Goal: Obtain resource: Obtain resource

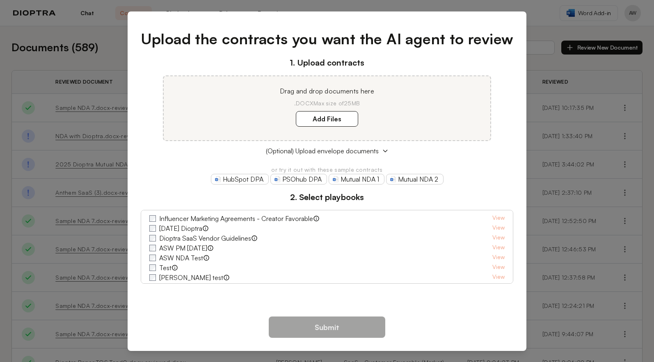
click at [543, 30] on div "Upload the contracts you want the AI agent to review 1. Upload contracts Drag a…" at bounding box center [327, 181] width 654 height 362
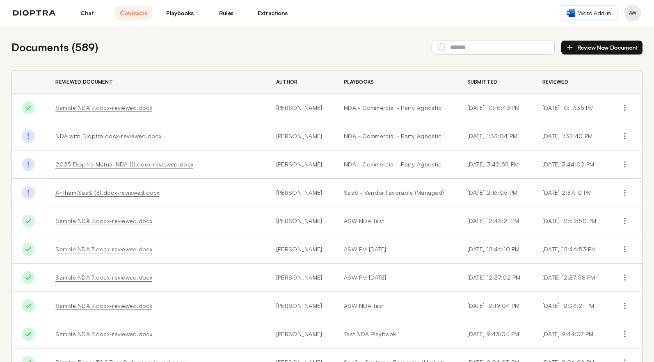
click at [184, 15] on link "Playbooks" at bounding box center [180, 13] width 36 height 14
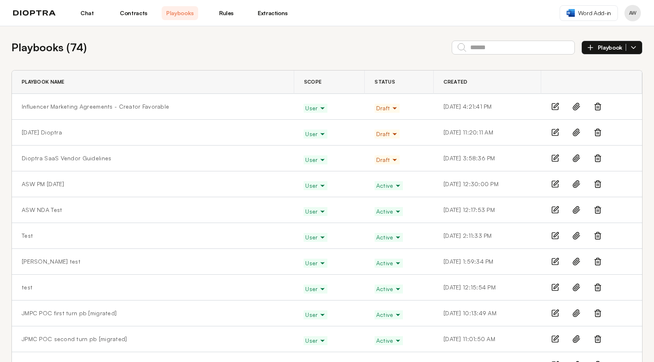
click at [144, 17] on link "Contracts" at bounding box center [133, 13] width 36 height 14
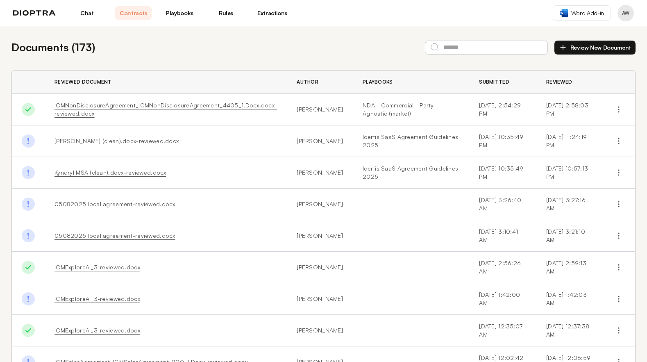
click at [180, 15] on link "Playbooks" at bounding box center [180, 13] width 36 height 14
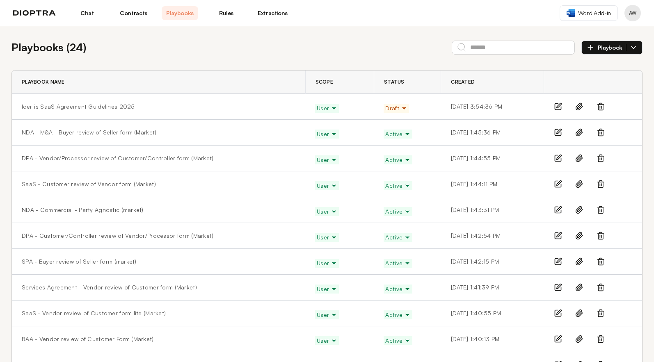
click at [140, 11] on link "Contracts" at bounding box center [133, 13] width 36 height 14
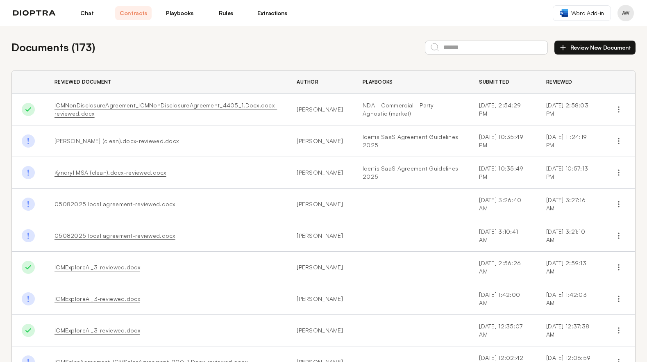
click at [72, 142] on link "[PERSON_NAME] (clean).docx-reviewed.docx" at bounding box center [117, 140] width 124 height 7
click at [129, 173] on link "Kyndryl MSA (clean).docx-reviewed.docx" at bounding box center [111, 172] width 112 height 7
click at [93, 13] on link "Chat" at bounding box center [87, 13] width 36 height 14
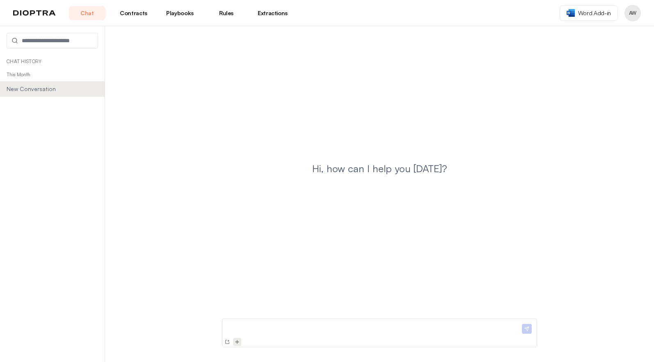
click at [239, 344] on img at bounding box center [237, 342] width 7 height 7
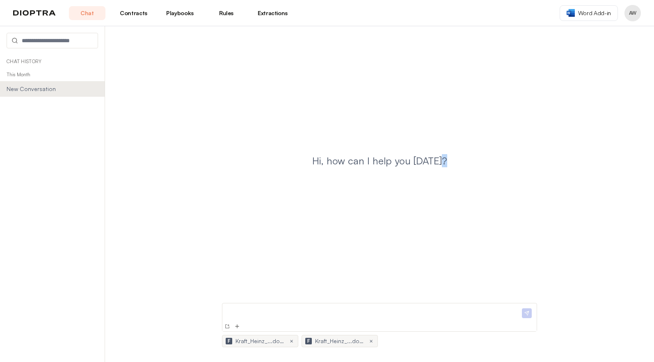
click at [262, 306] on div at bounding box center [379, 312] width 314 height 18
click at [257, 310] on p at bounding box center [372, 311] width 294 height 9
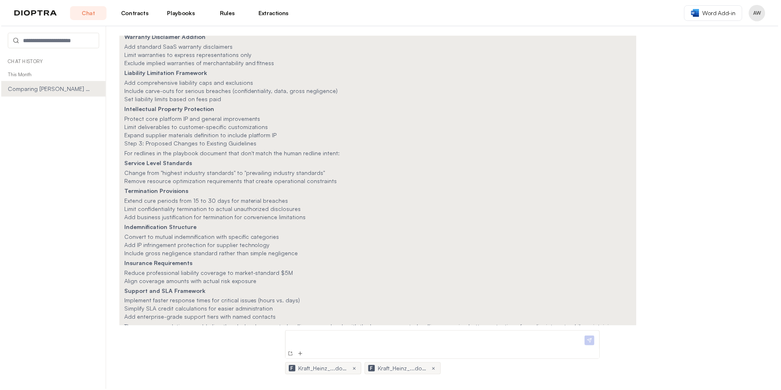
scroll to position [929, 0]
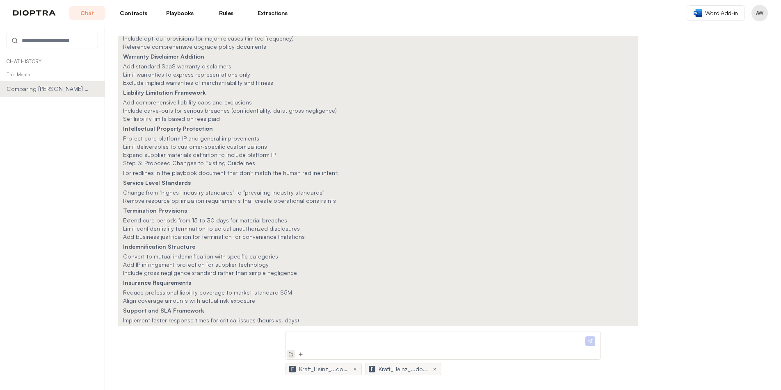
click at [294, 356] on img at bounding box center [290, 354] width 7 height 7
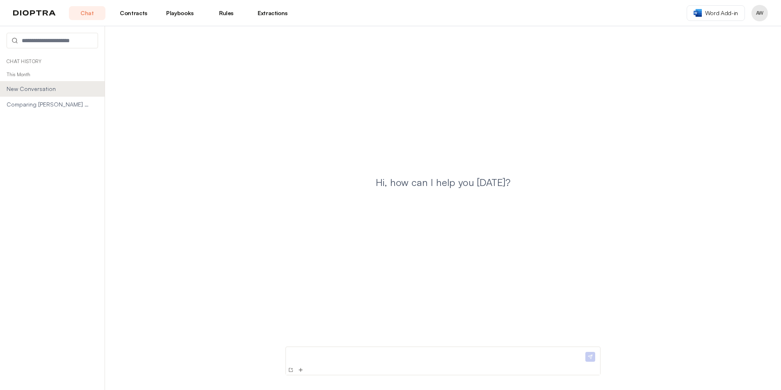
click at [298, 359] on p at bounding box center [436, 355] width 294 height 9
click at [300, 362] on img at bounding box center [300, 370] width 7 height 7
click at [303, 338] on p at bounding box center [436, 339] width 294 height 9
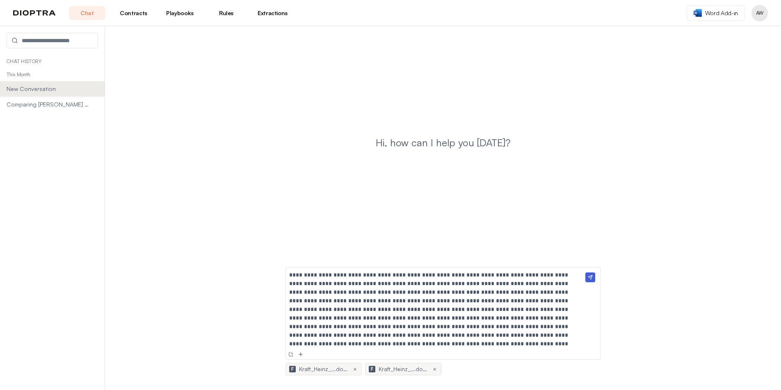
scroll to position [50, 0]
click at [590, 278] on img at bounding box center [590, 278] width 10 height 10
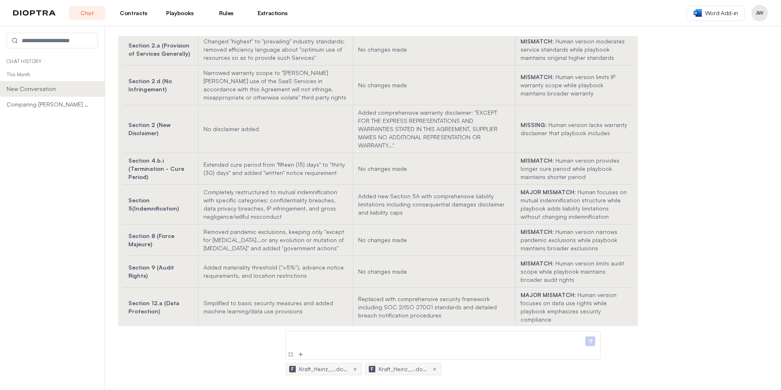
scroll to position [0, 0]
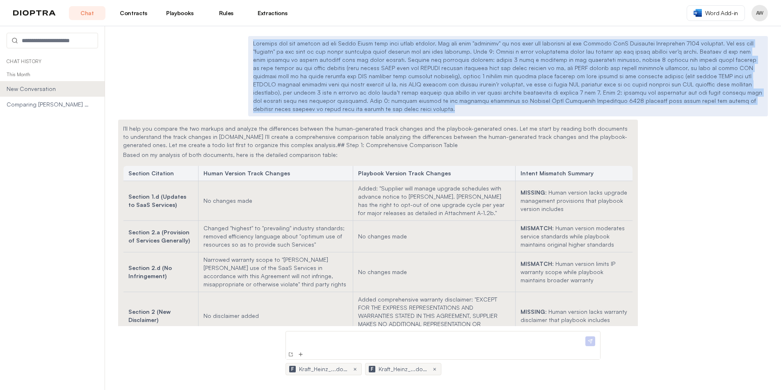
drag, startPoint x: 250, startPoint y: 41, endPoint x: 310, endPoint y: 113, distance: 93.1
click at [310, 113] on div at bounding box center [507, 76] width 519 height 80
copy p "Loremips dol sit ametcon ad eli Seddo Eiusm temp inci utlab etdolor. Mag ali en…"
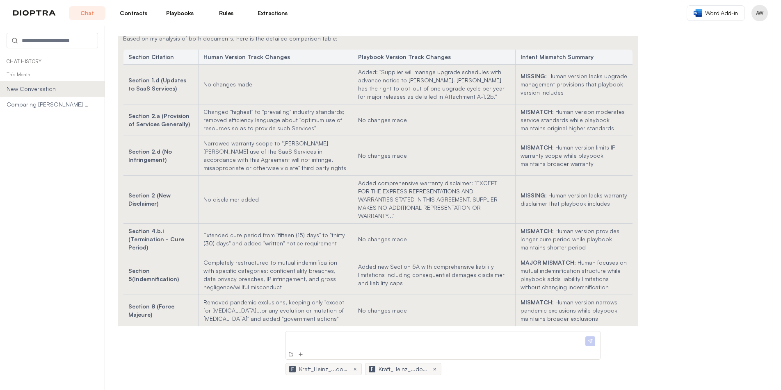
scroll to position [172, 0]
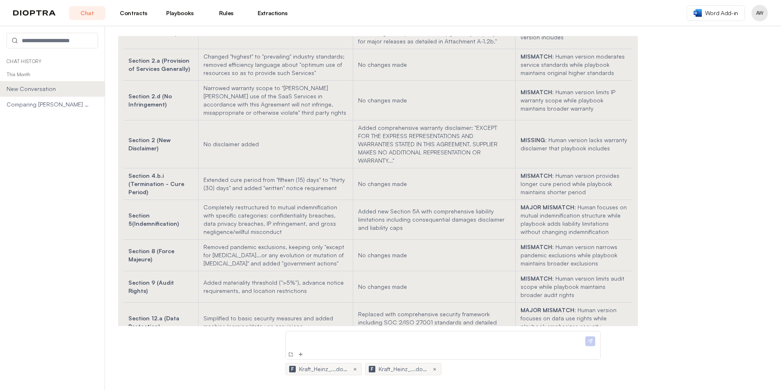
click at [177, 12] on link "Playbooks" at bounding box center [180, 13] width 36 height 14
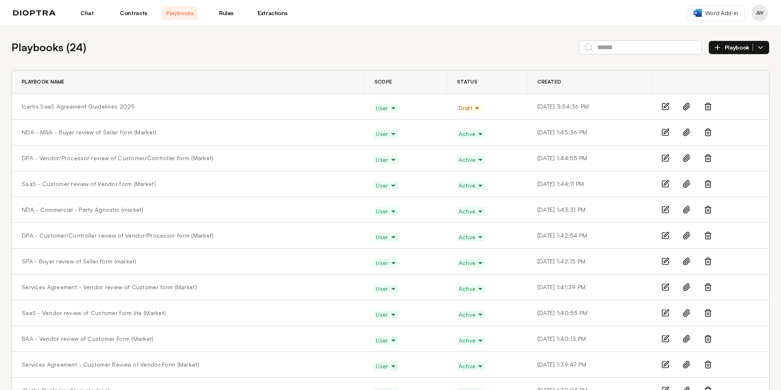
click at [54, 102] on td "Icertis SaaS Agreement Guidelines 2025" at bounding box center [188, 107] width 352 height 26
click at [54, 108] on link "Icertis SaaS Agreement Guidelines 2025" at bounding box center [78, 106] width 113 height 8
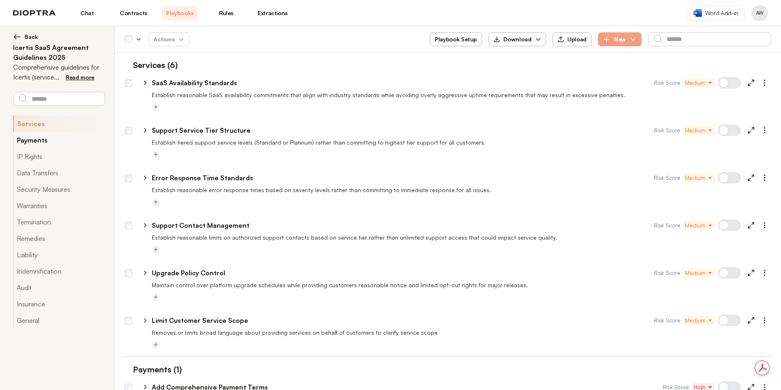
click at [43, 141] on button "Payments" at bounding box center [58, 140] width 91 height 16
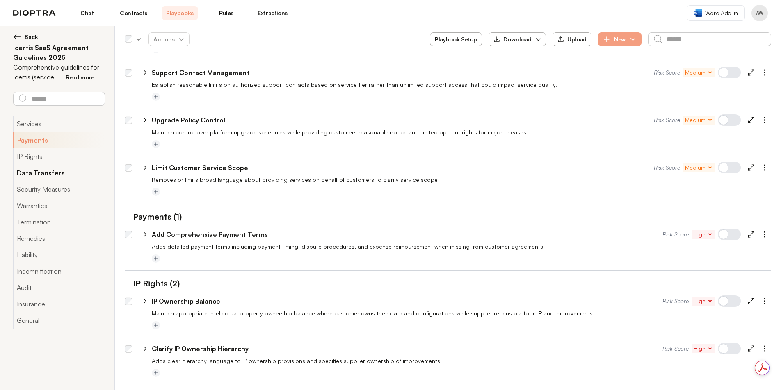
scroll to position [162, 0]
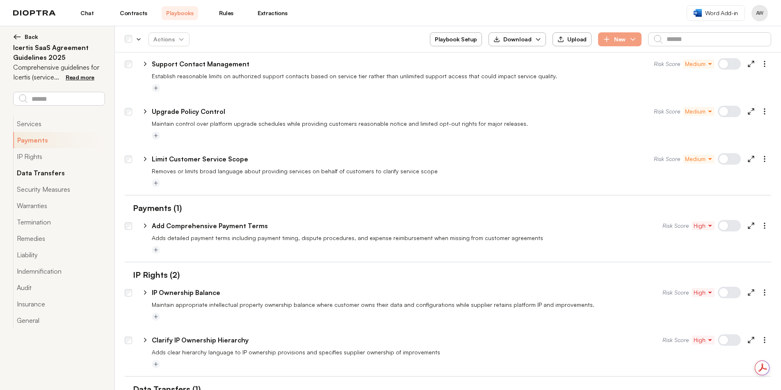
click at [36, 169] on button "Data Transfers" at bounding box center [58, 173] width 91 height 16
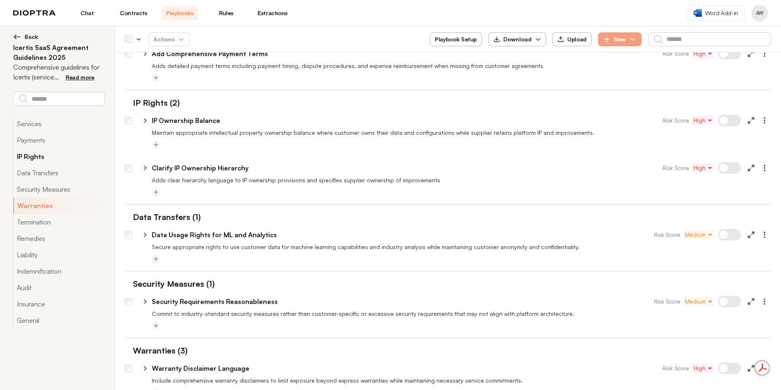
scroll to position [343, 0]
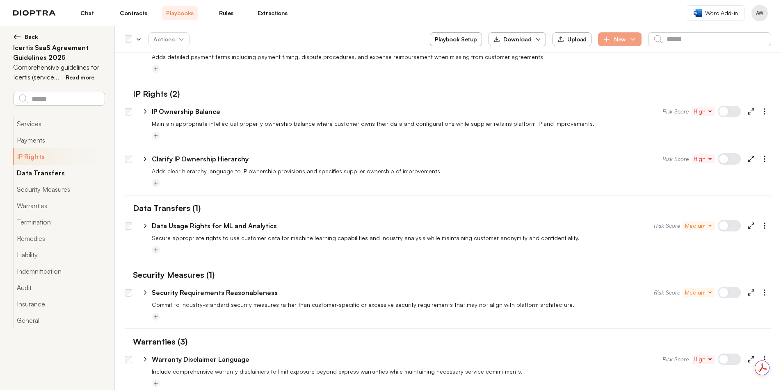
click at [38, 170] on button "Data Transfers" at bounding box center [58, 173] width 91 height 16
click at [37, 173] on button "Data Transfers" at bounding box center [58, 173] width 91 height 16
click at [33, 174] on button "Data Transfers" at bounding box center [58, 173] width 91 height 16
click at [31, 175] on button "Data Transfers" at bounding box center [58, 173] width 91 height 16
click at [31, 189] on button "Security Measures" at bounding box center [58, 189] width 91 height 16
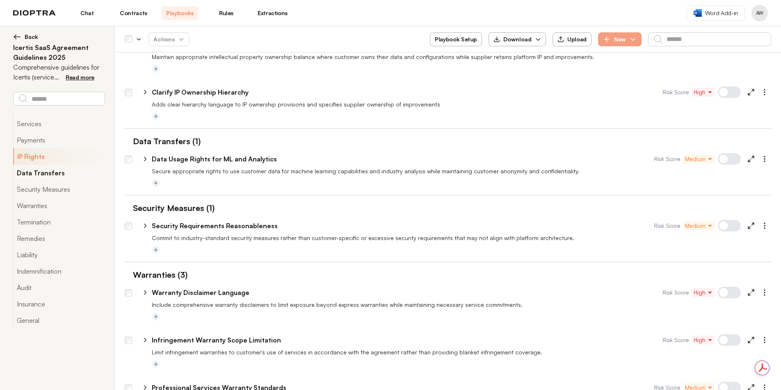
click at [46, 175] on button "Data Transfers" at bounding box center [58, 173] width 91 height 16
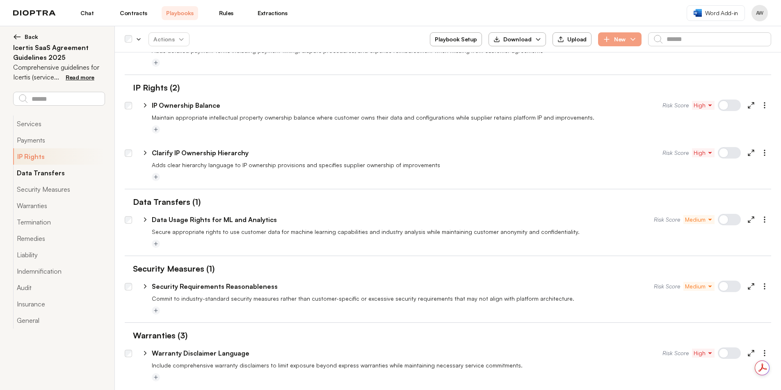
click at [51, 172] on button "Data Transfers" at bounding box center [58, 173] width 91 height 16
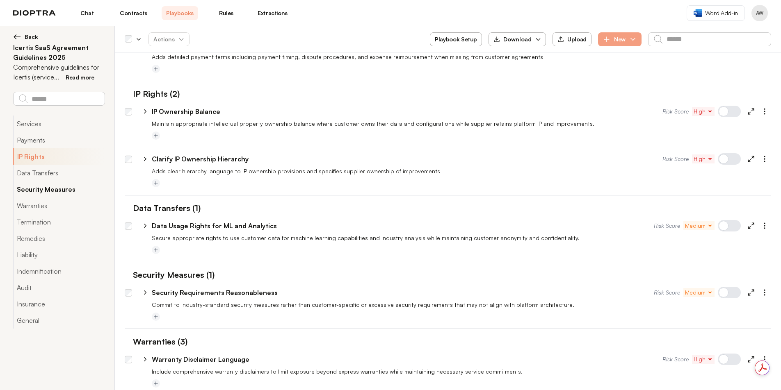
click at [56, 189] on button "Security Measures" at bounding box center [58, 189] width 91 height 16
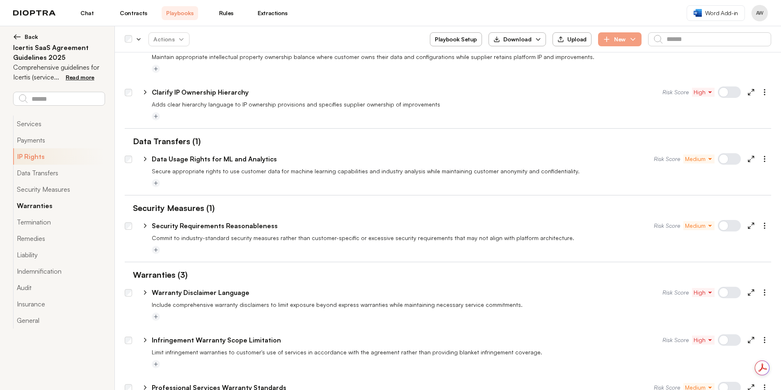
click at [39, 206] on button "Warranties" at bounding box center [58, 206] width 91 height 16
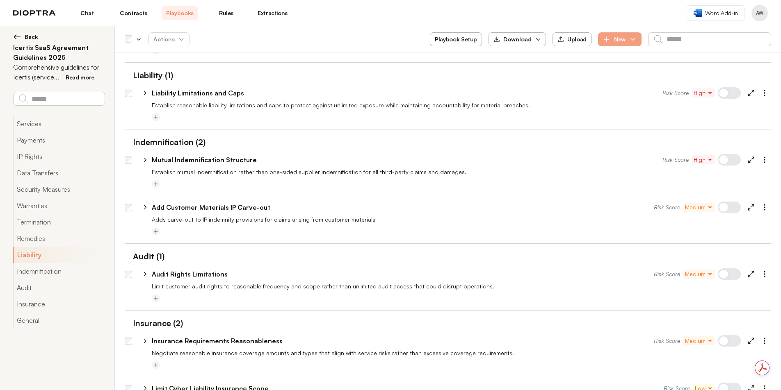
scroll to position [1115, 0]
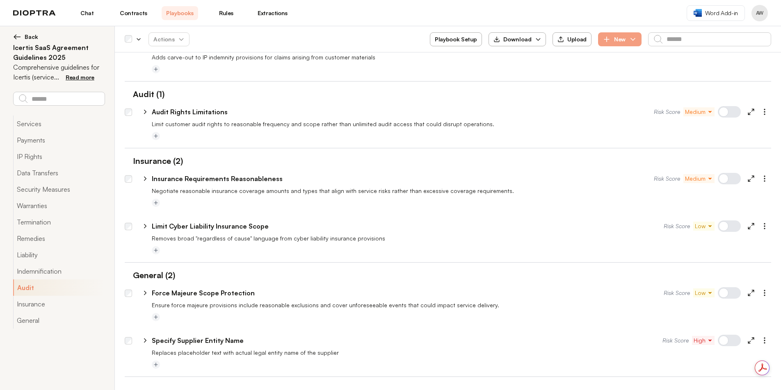
click at [141, 226] on icon at bounding box center [144, 226] width 7 height 7
select select "*****"
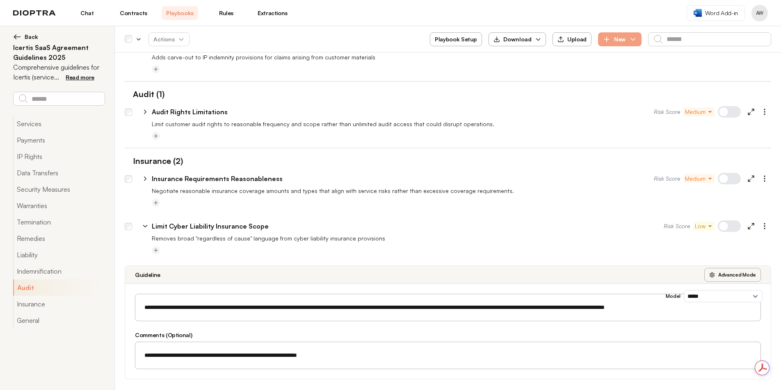
click at [141, 226] on icon at bounding box center [144, 226] width 7 height 7
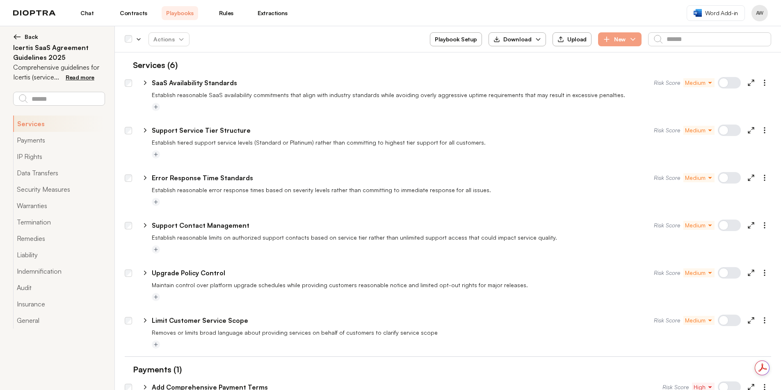
scroll to position [542, 0]
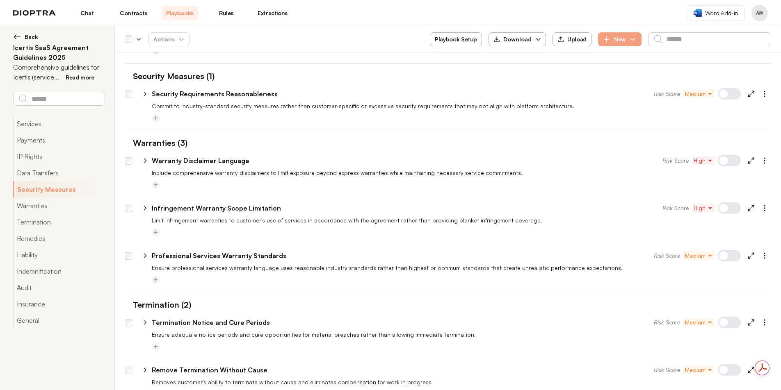
click at [358, 82] on div "**********" at bounding box center [451, 92] width 639 height 20
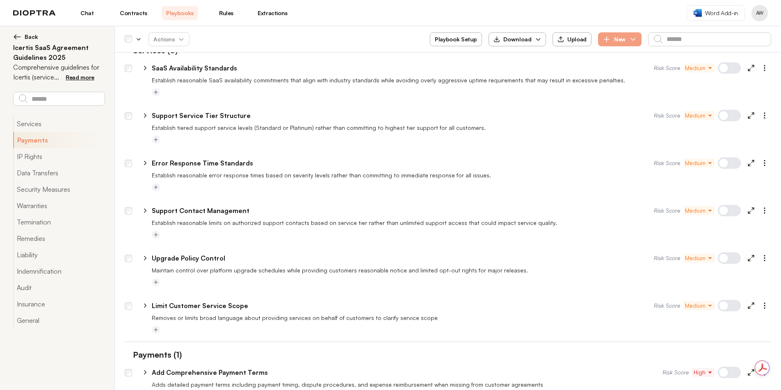
scroll to position [0, 0]
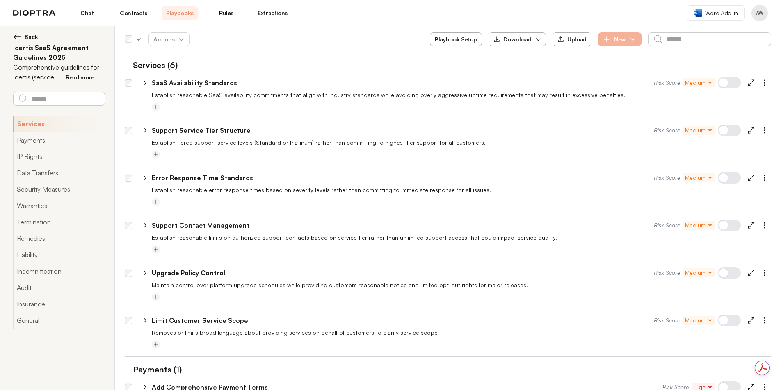
click at [625, 39] on button "New" at bounding box center [619, 39] width 43 height 14
click at [501, 80] on div "**********" at bounding box center [403, 83] width 502 height 10
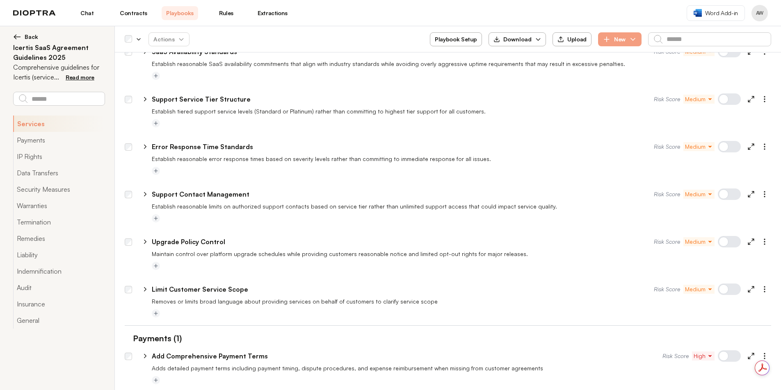
scroll to position [45, 0]
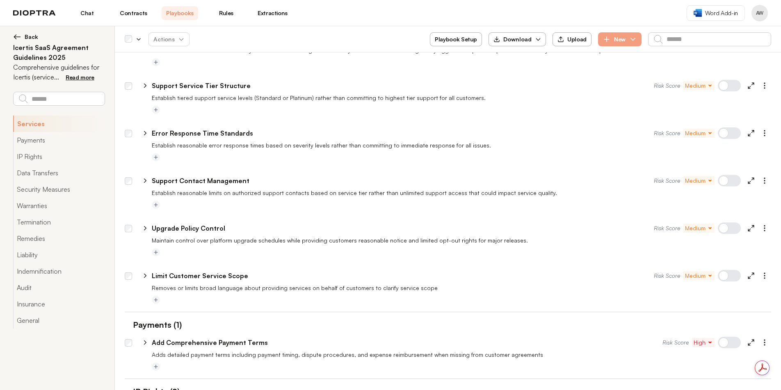
click at [537, 38] on icon "button" at bounding box center [538, 39] width 7 height 7
click at [515, 57] on button "As Excel" at bounding box center [517, 59] width 47 height 15
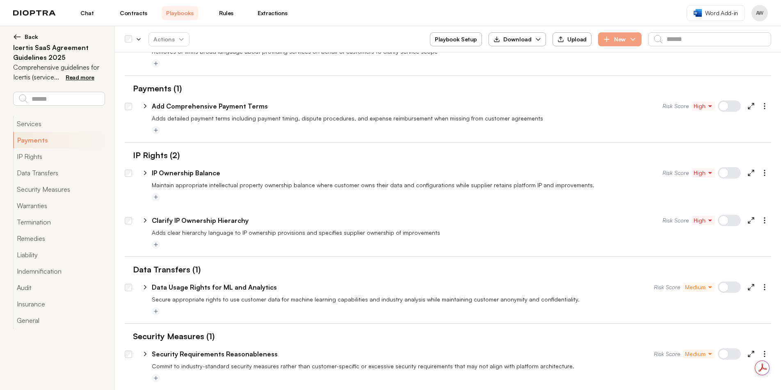
scroll to position [296, 0]
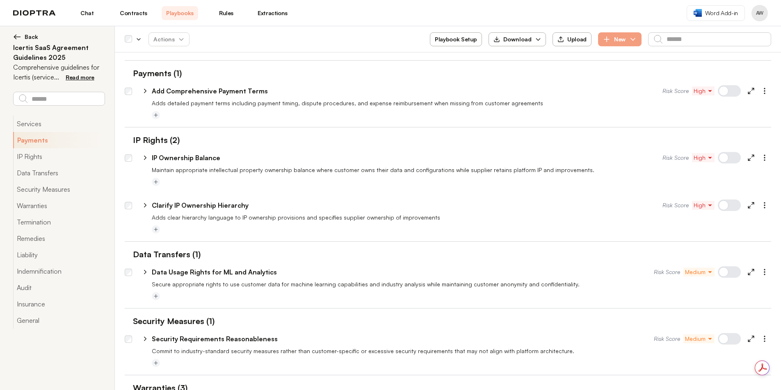
click at [653, 93] on div at bounding box center [728, 90] width 23 height 11
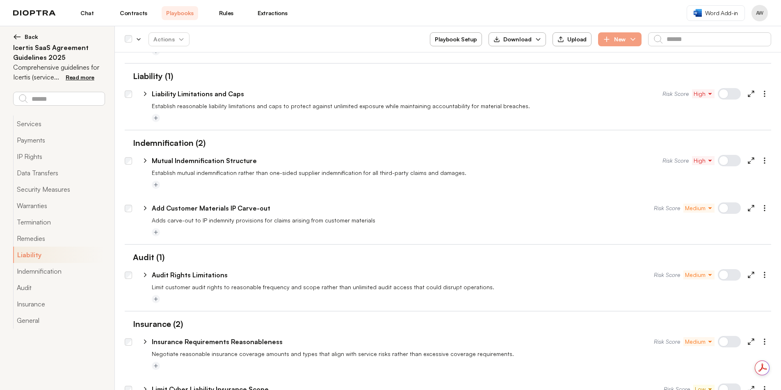
click at [653, 210] on div at bounding box center [728, 208] width 23 height 11
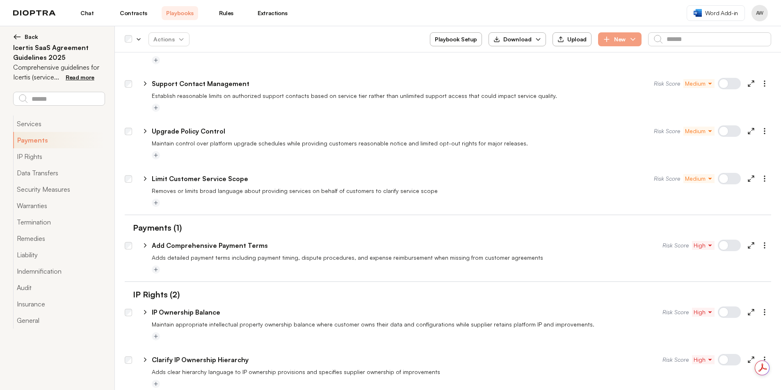
scroll to position [162, 0]
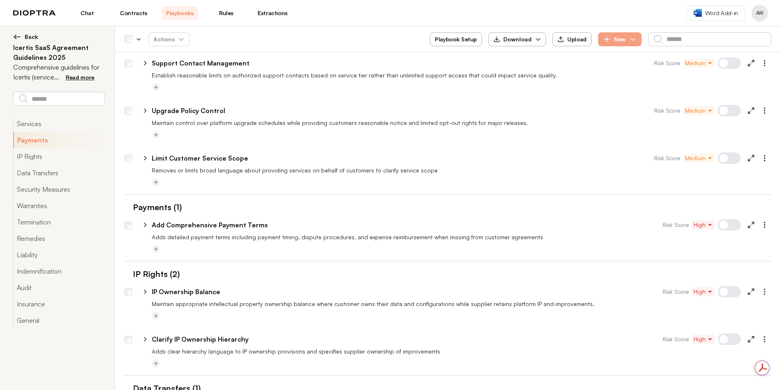
click at [653, 340] on div at bounding box center [728, 339] width 23 height 11
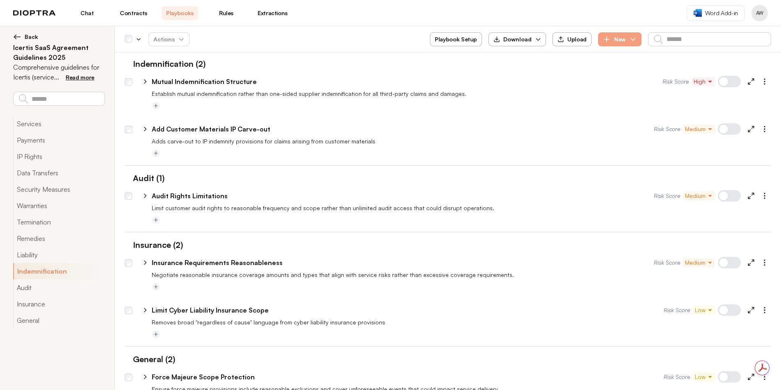
scroll to position [112, 0]
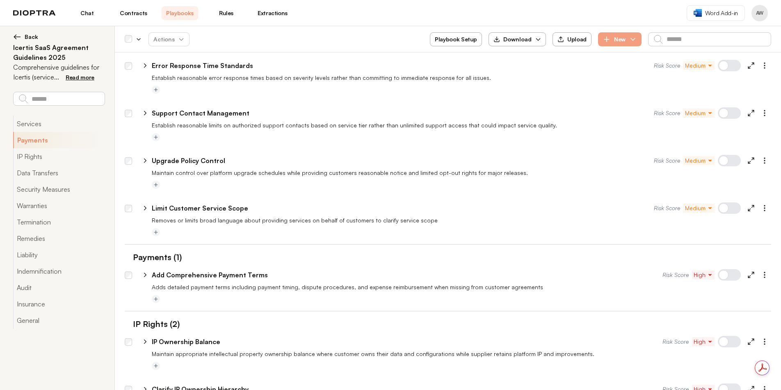
click at [653, 209] on div at bounding box center [728, 208] width 23 height 11
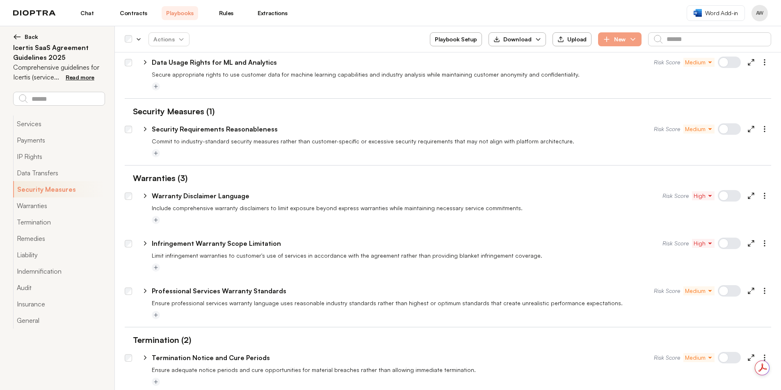
scroll to position [1031, 0]
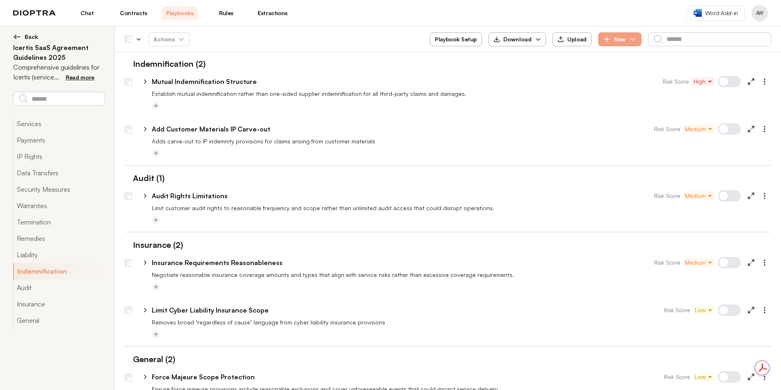
click at [653, 312] on div at bounding box center [728, 310] width 23 height 11
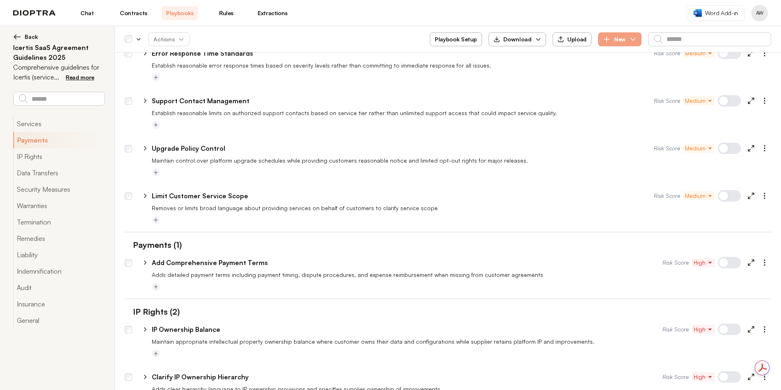
scroll to position [704, 0]
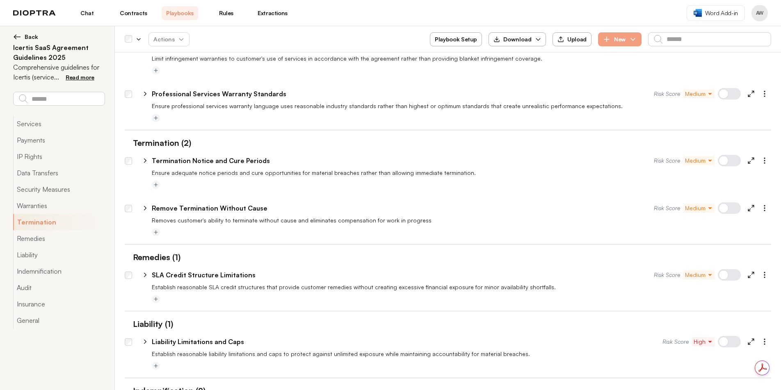
click at [653, 211] on div at bounding box center [728, 208] width 23 height 11
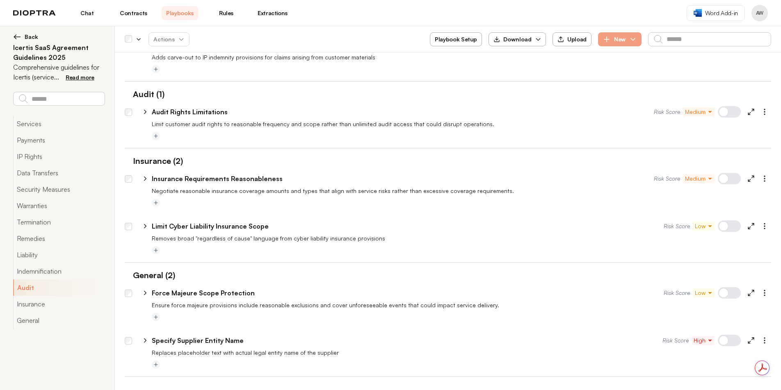
click at [653, 341] on div at bounding box center [728, 340] width 23 height 11
